Goal: Communication & Community: Answer question/provide support

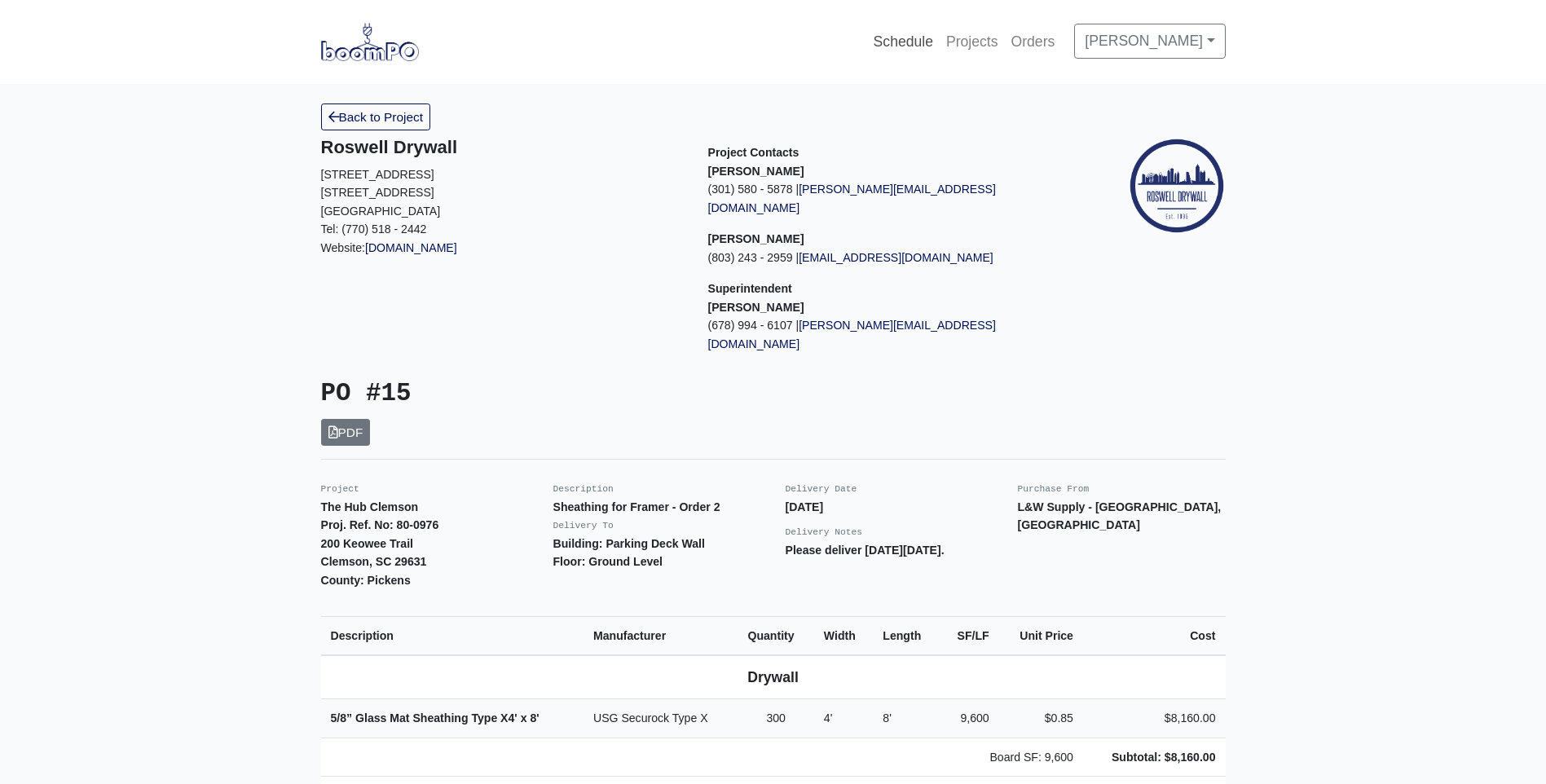
click at [940, 37] on link "Schedule" at bounding box center [903, 41] width 73 height 36
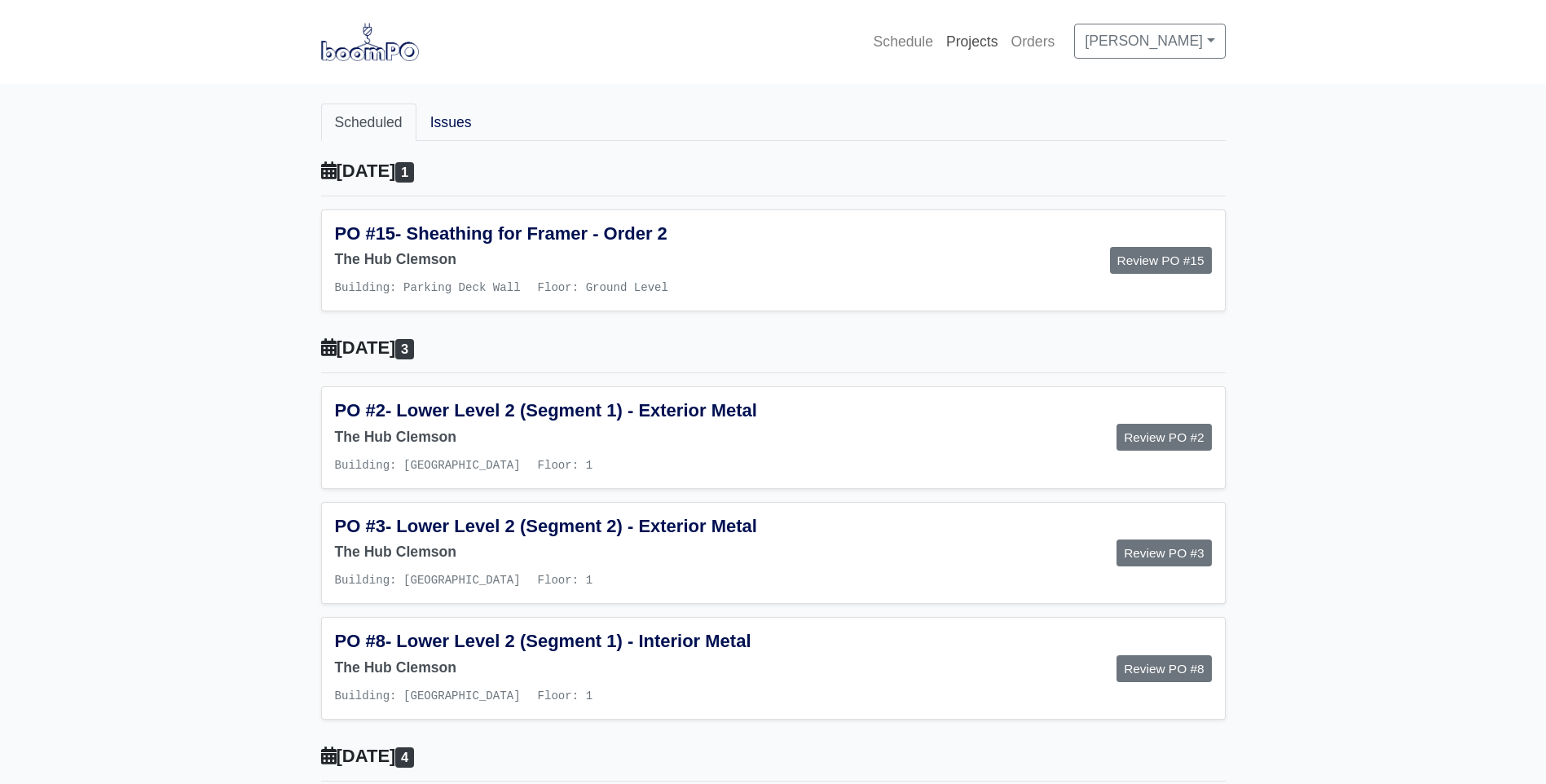
click at [1005, 39] on link "Projects" at bounding box center [973, 41] width 65 height 36
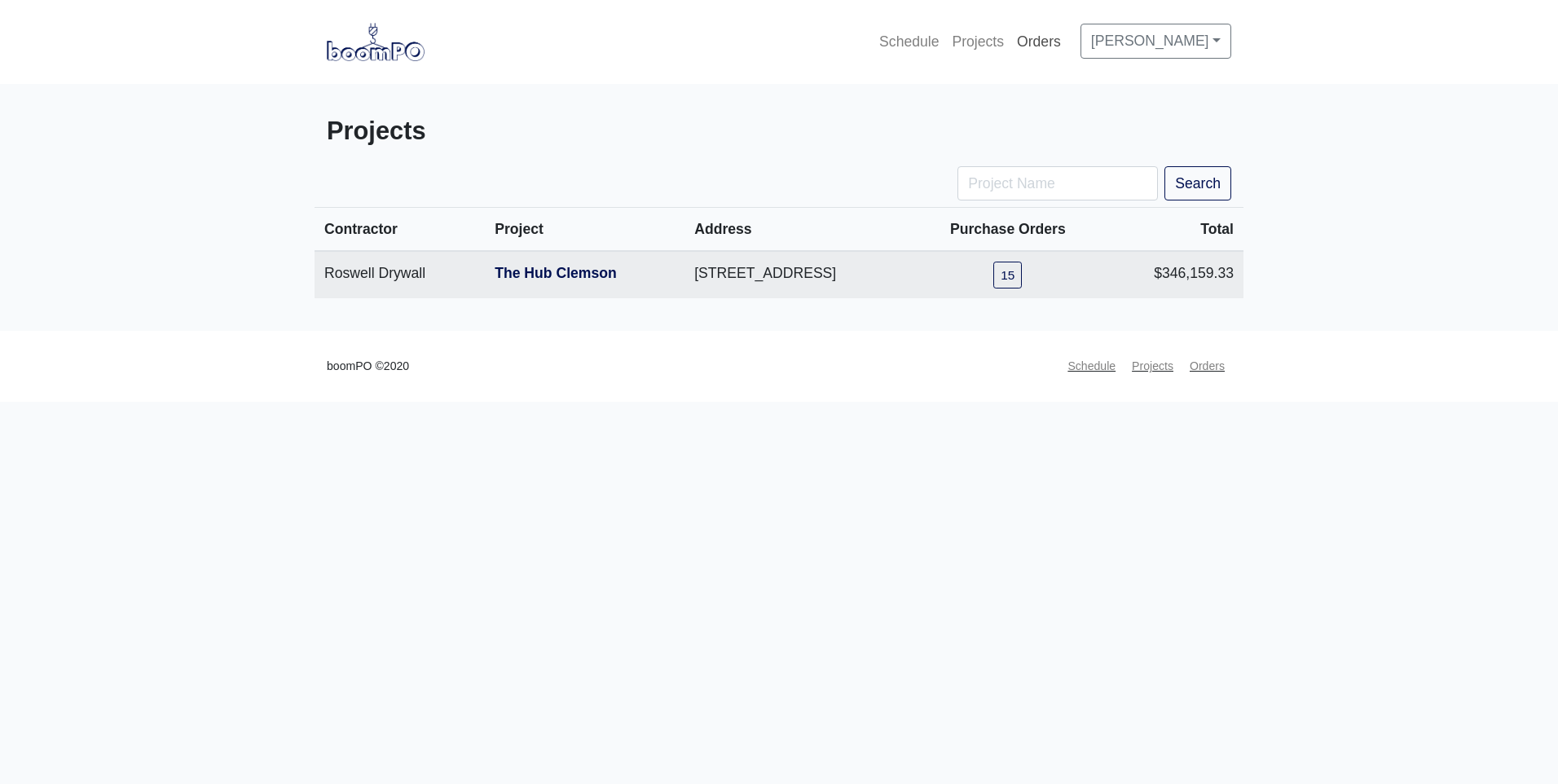
click at [1067, 42] on link "Orders" at bounding box center [1039, 41] width 57 height 36
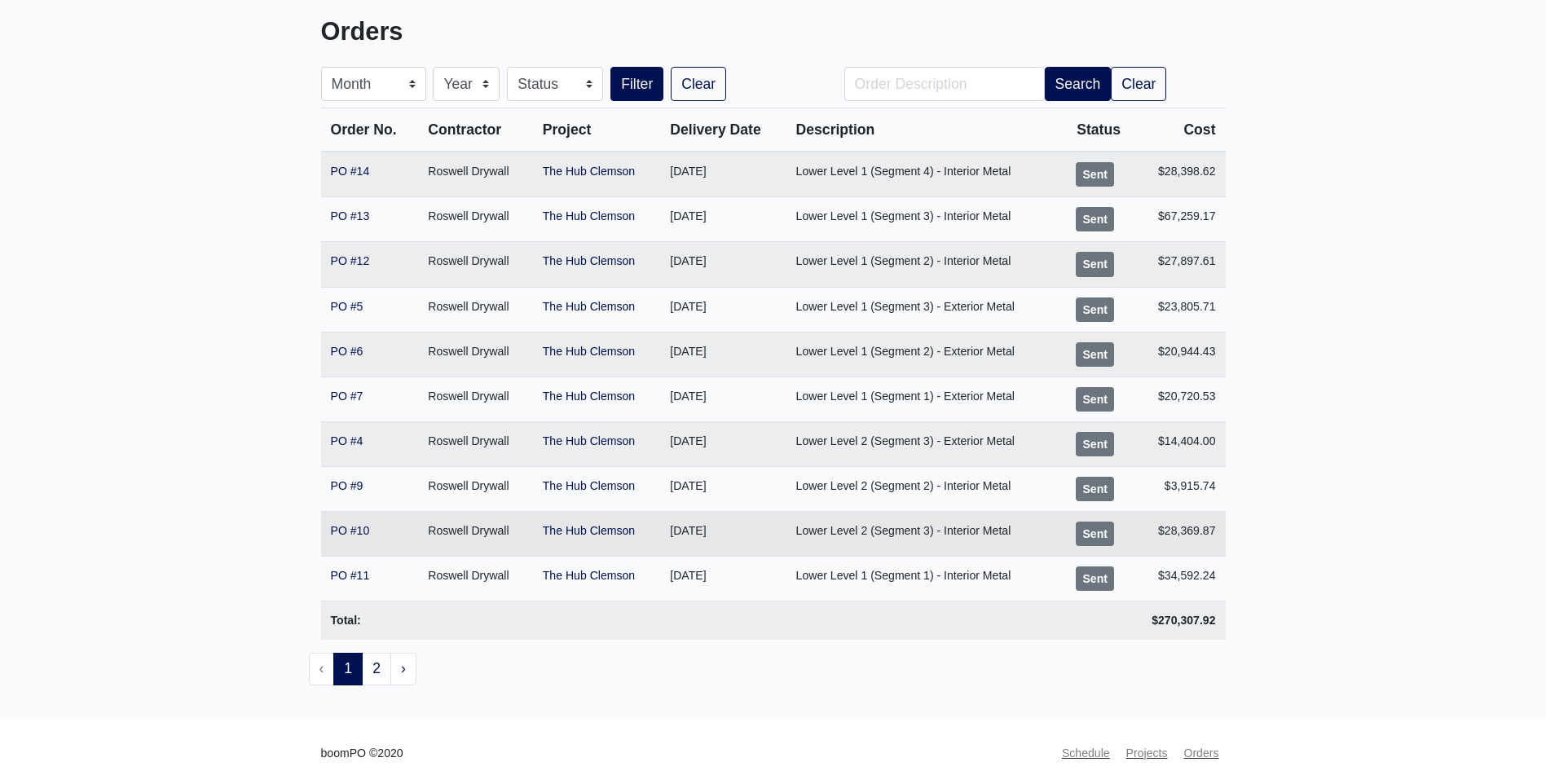
scroll to position [104, 0]
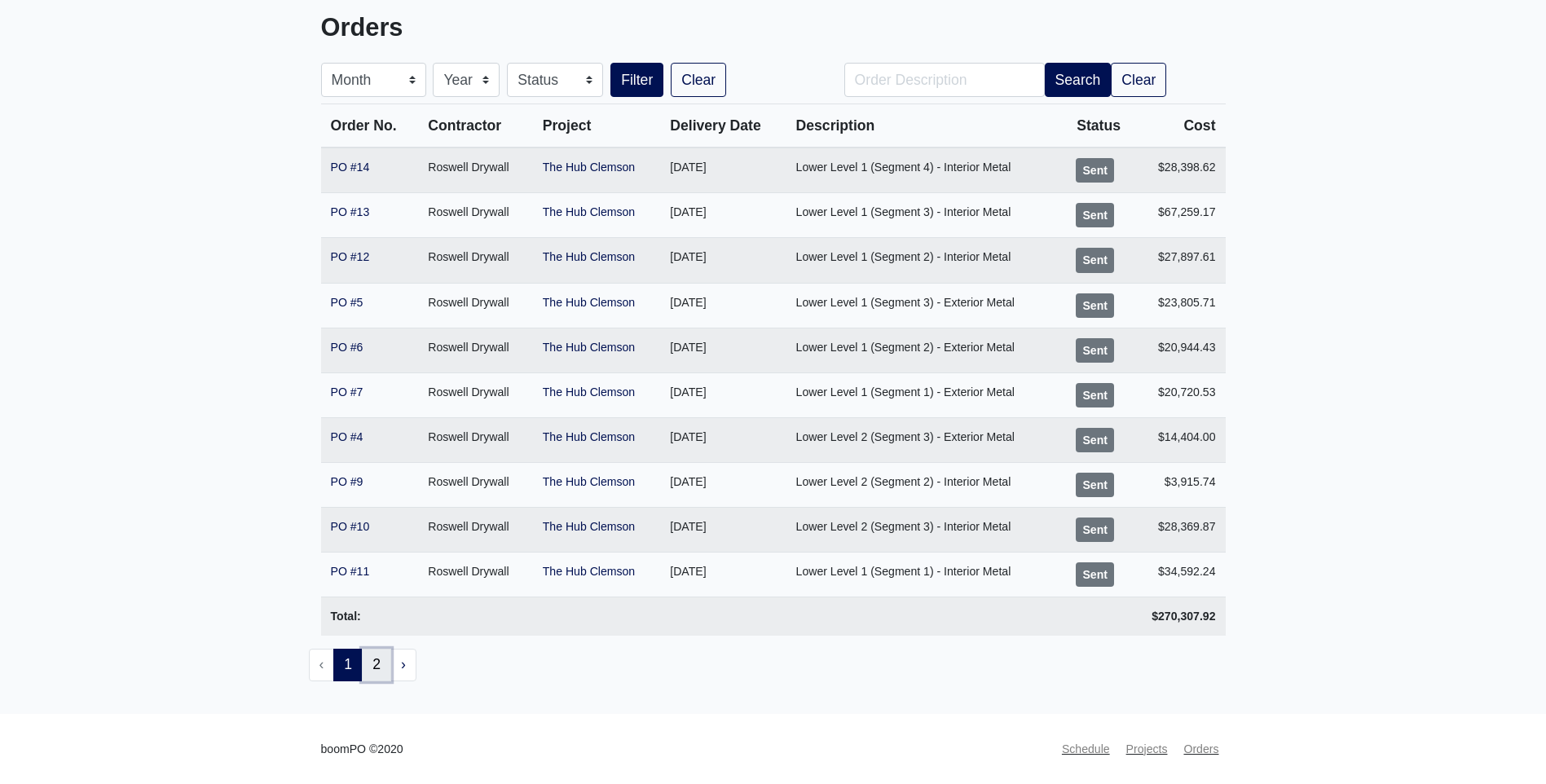
click at [375, 662] on link "2" at bounding box center [376, 664] width 29 height 33
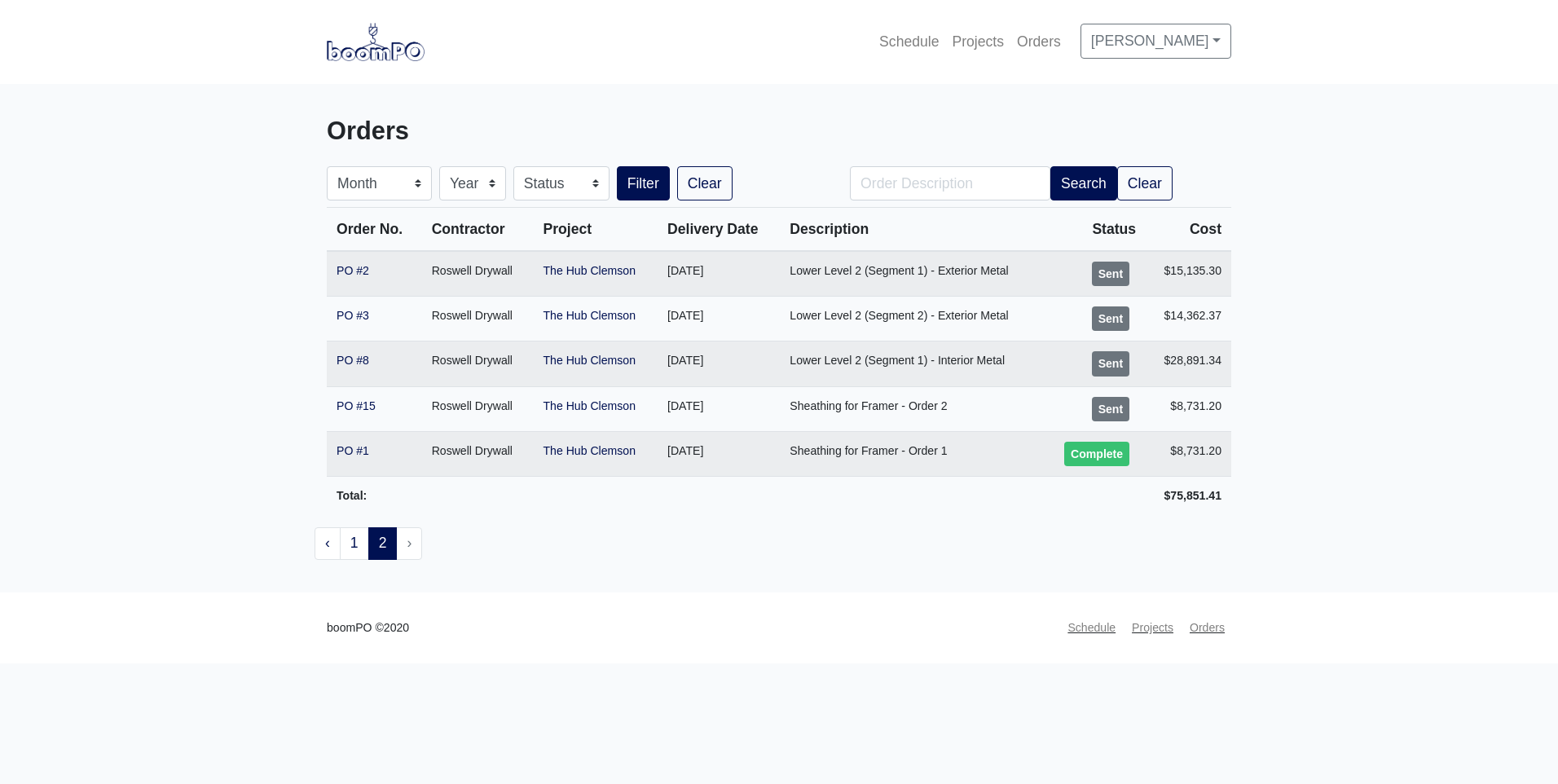
click at [383, 53] on img at bounding box center [375, 41] width 98 height 38
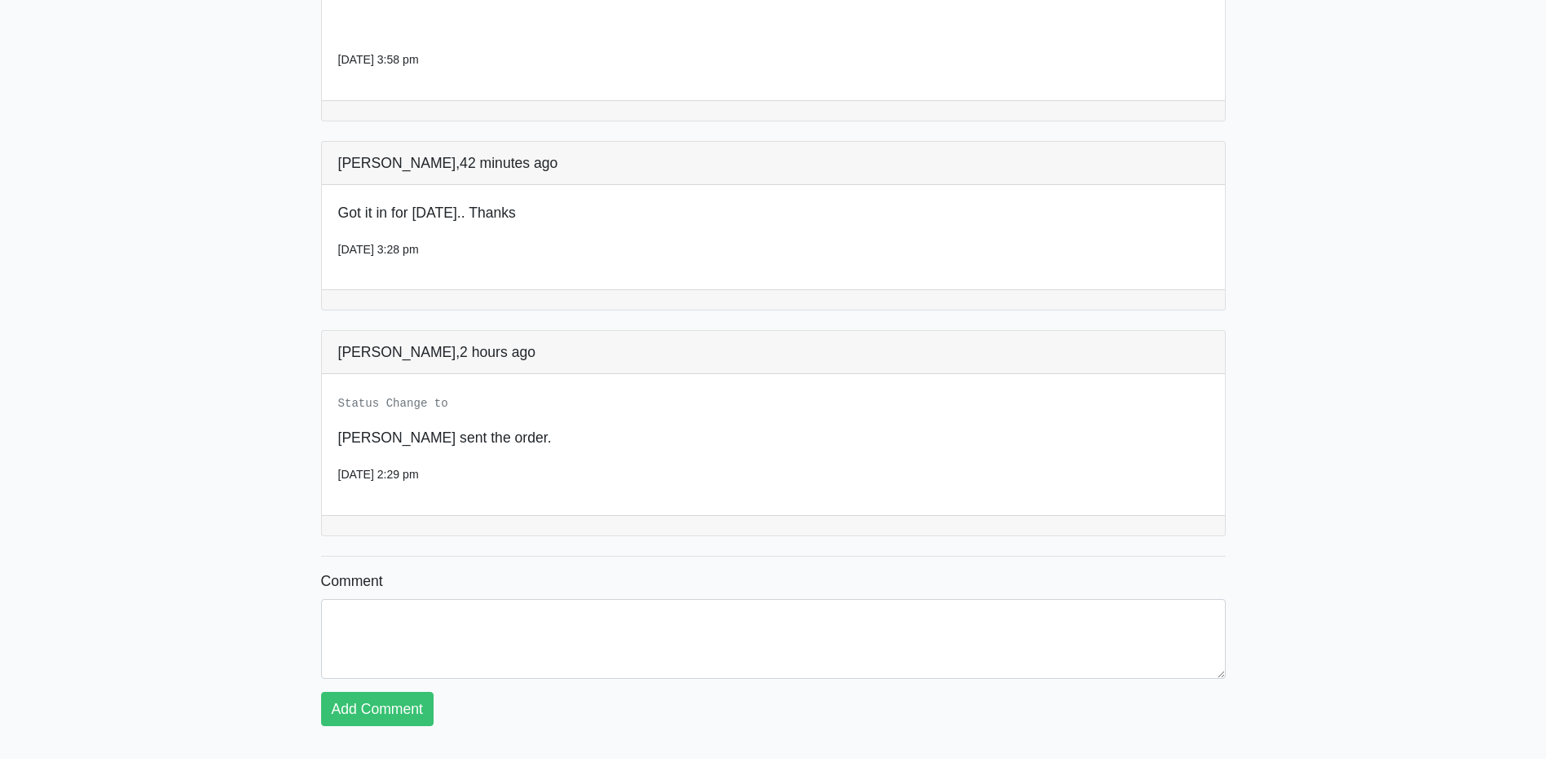
scroll to position [1157, 0]
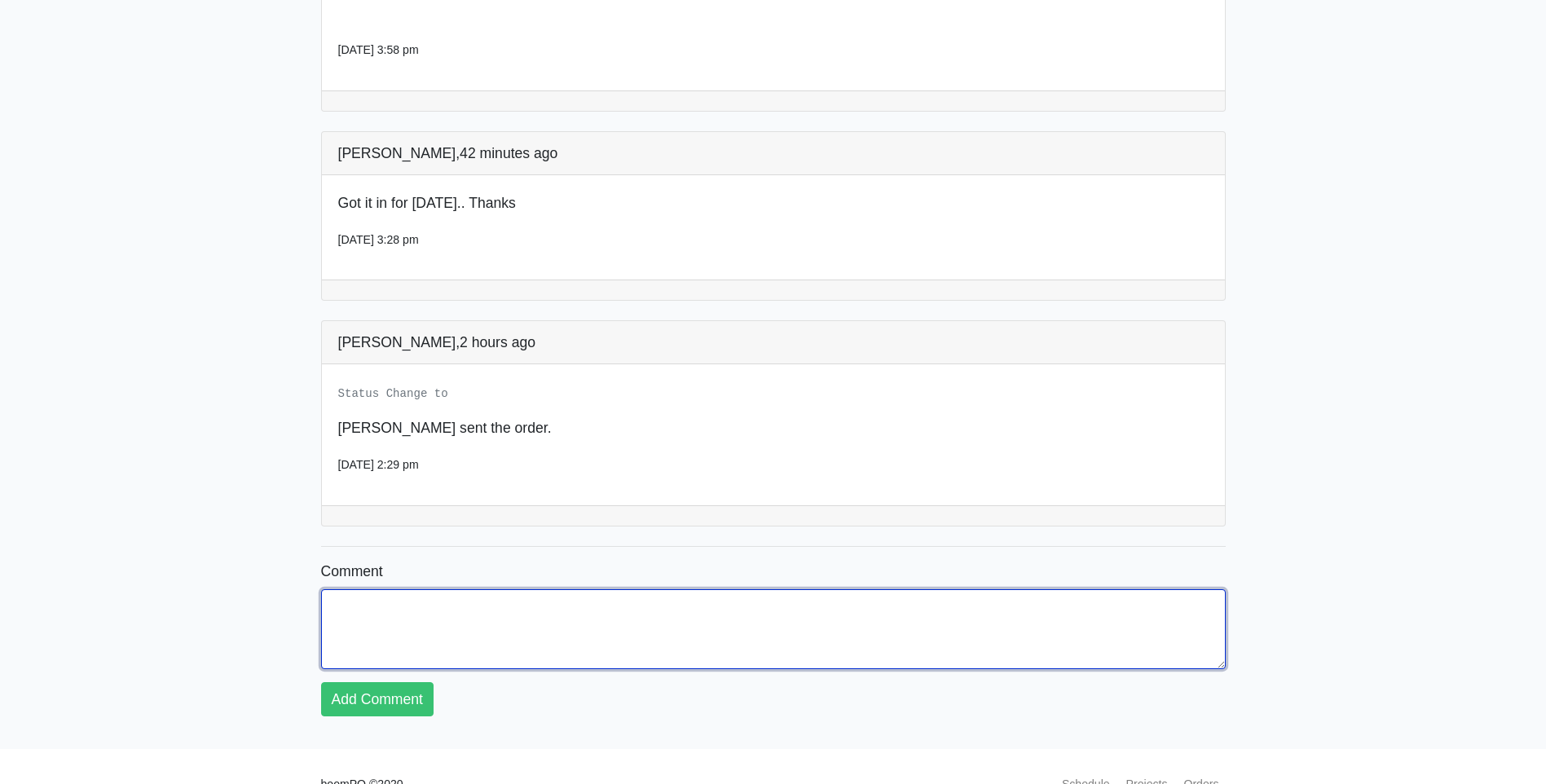
click at [349, 589] on textarea "Comment" at bounding box center [773, 628] width 905 height 80
type textarea "order has been moved to [DATE] thank you"
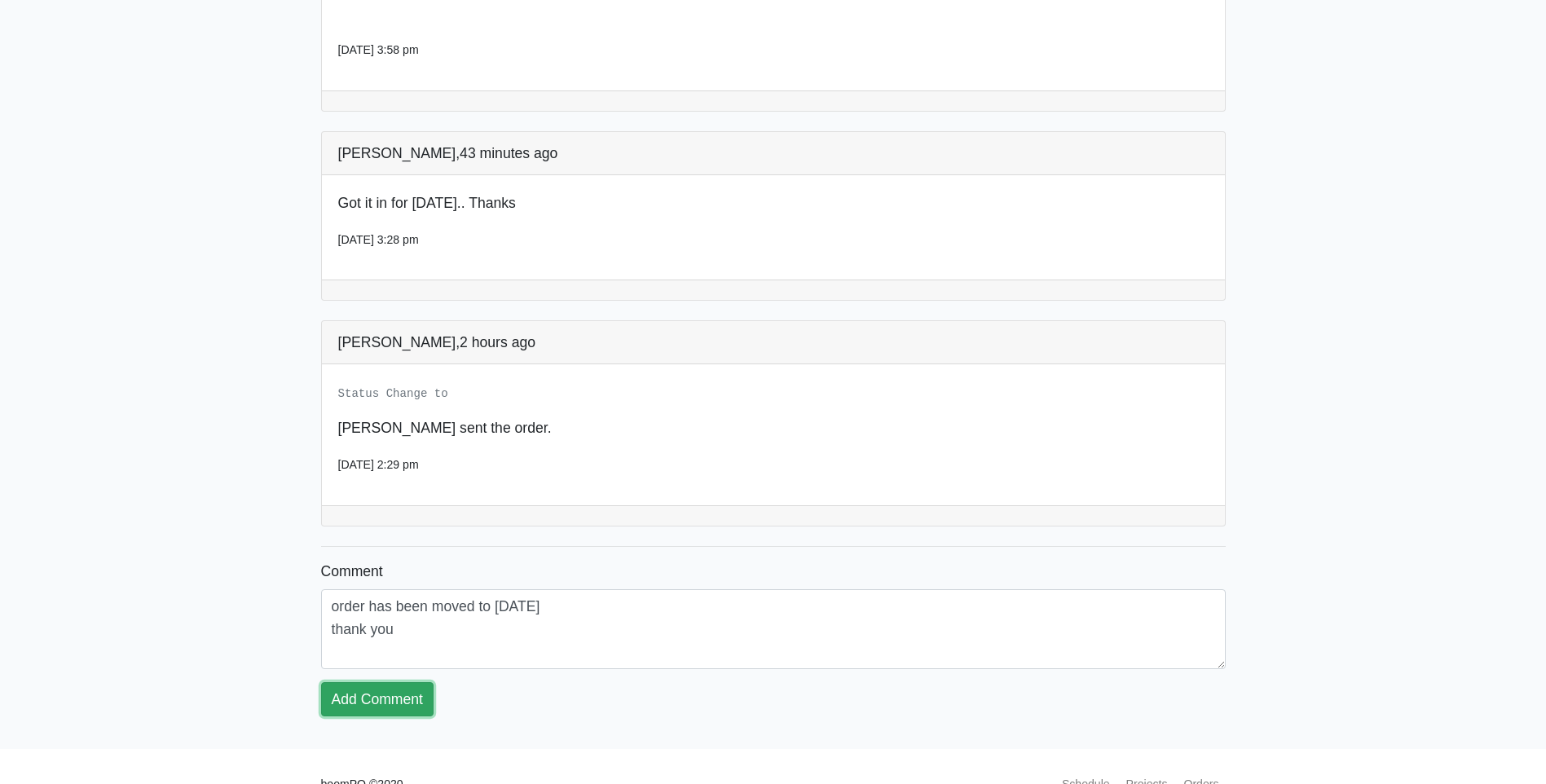
click at [412, 682] on link "Add Comment" at bounding box center [377, 699] width 112 height 34
